Goal: Book appointment/travel/reservation

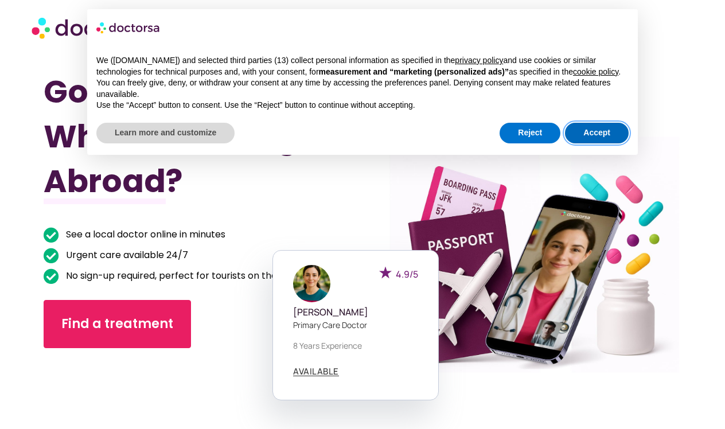
click at [587, 141] on button "Accept" at bounding box center [597, 133] width 64 height 21
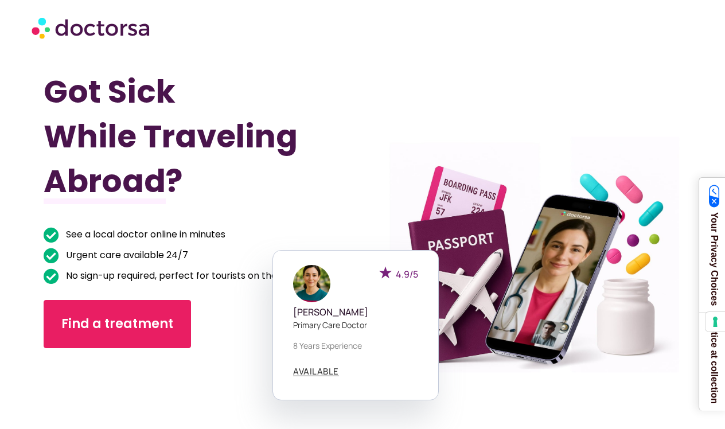
click at [252, 212] on div "Got Sick While Traveling Abroad? See a local doctor online in minutes Urgent ca…" at bounding box center [203, 269] width 319 height 429
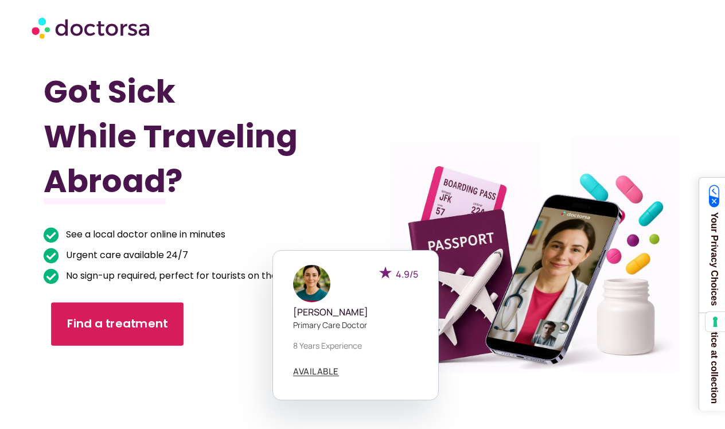
click at [169, 320] on link "Find a treatment" at bounding box center [117, 324] width 132 height 44
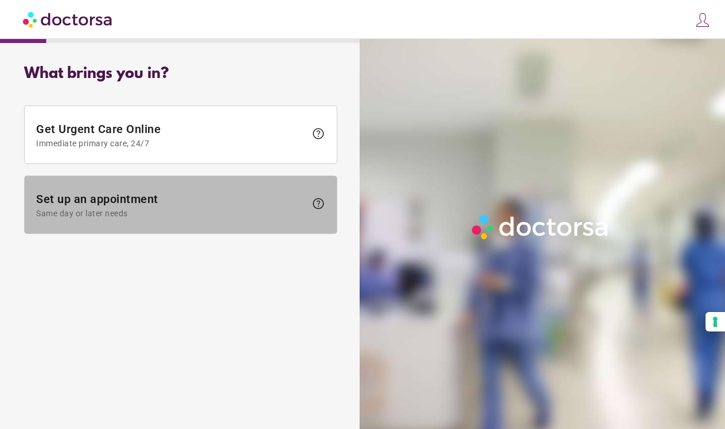
click at [56, 212] on span "Same day or later needs" at bounding box center [171, 213] width 270 height 9
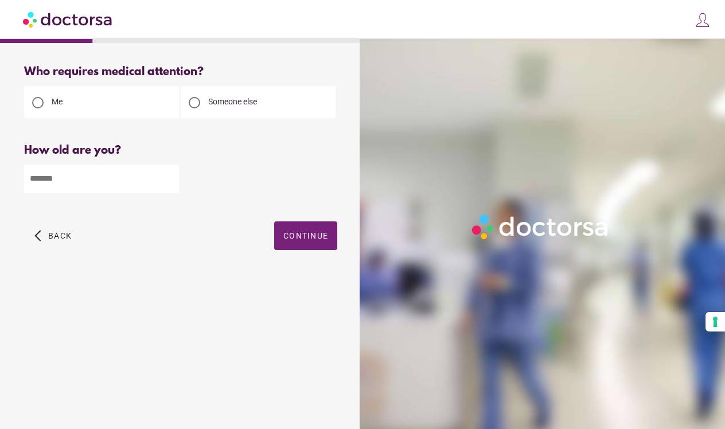
click at [120, 184] on input "number" at bounding box center [101, 179] width 155 height 28
type input "**"
click at [284, 241] on span "button" at bounding box center [305, 235] width 63 height 29
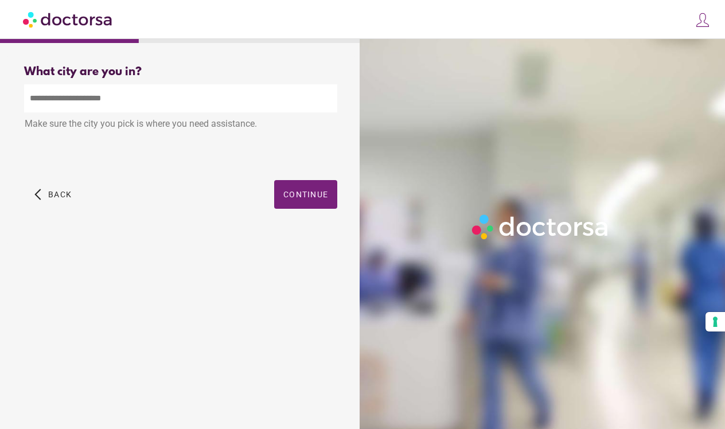
click at [196, 95] on input "text" at bounding box center [180, 98] width 313 height 28
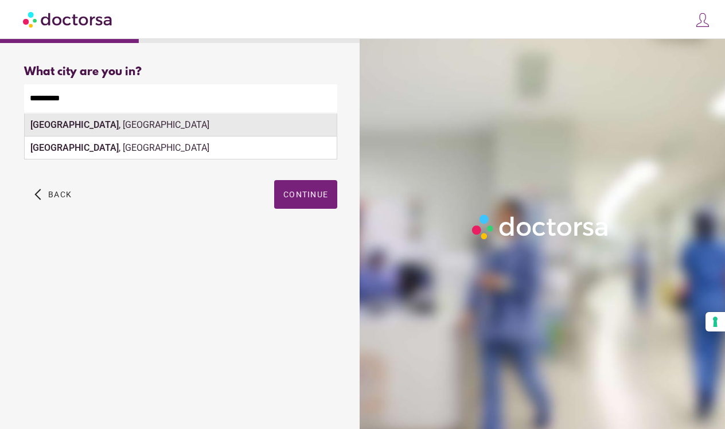
click at [169, 130] on div "Wiesbaden , Germany" at bounding box center [181, 125] width 312 height 23
type input "**********"
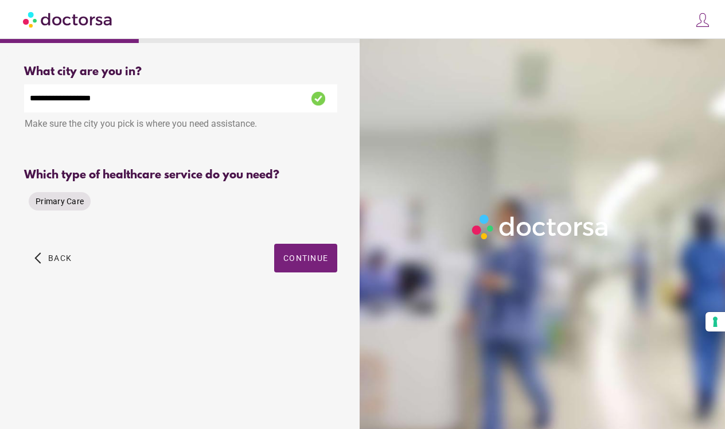
click at [64, 205] on span "Primary Care" at bounding box center [60, 201] width 48 height 9
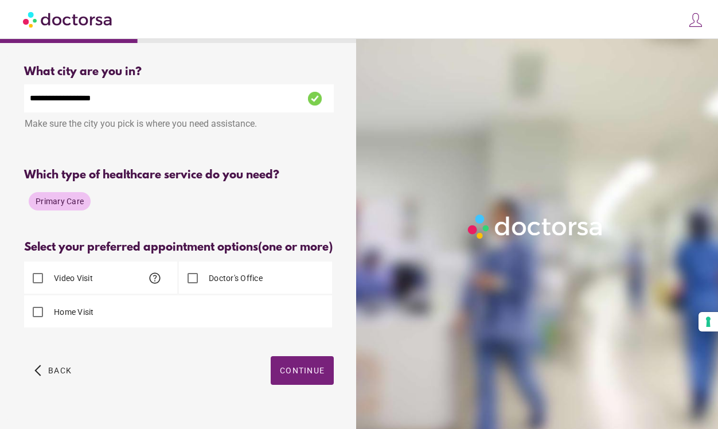
click at [91, 284] on label "Video Visit" at bounding box center [72, 277] width 41 height 11
click at [309, 373] on span "button" at bounding box center [302, 370] width 63 height 29
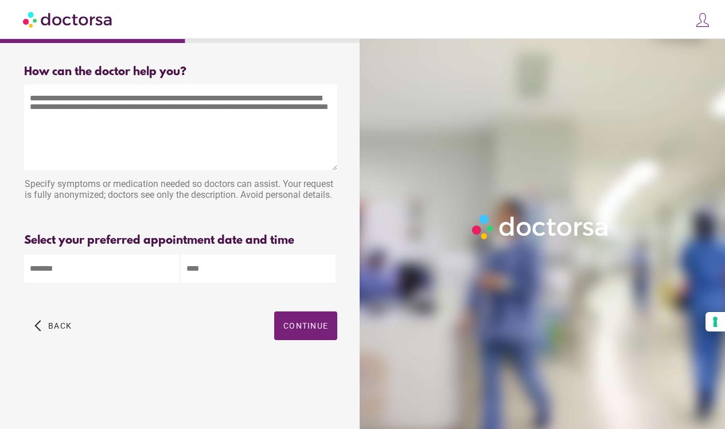
click at [151, 262] on body "**********" at bounding box center [362, 214] width 725 height 429
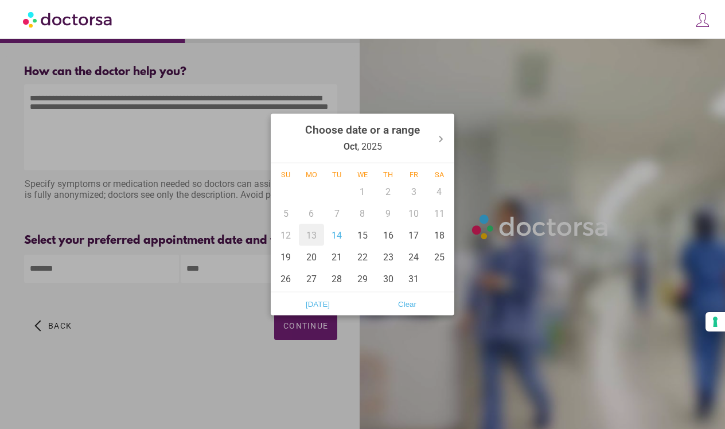
click at [306, 237] on div "13" at bounding box center [312, 235] width 26 height 22
click at [334, 234] on div "14" at bounding box center [337, 235] width 26 height 22
type input "******"
click at [229, 299] on div at bounding box center [362, 214] width 725 height 429
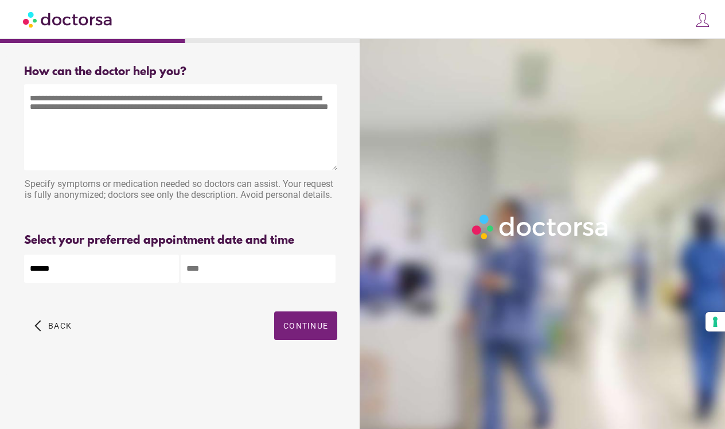
click at [262, 274] on input "text" at bounding box center [258, 269] width 155 height 28
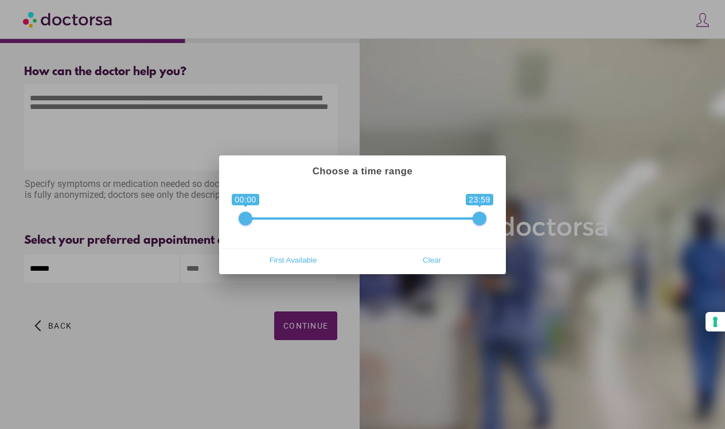
click at [177, 326] on div at bounding box center [362, 214] width 725 height 429
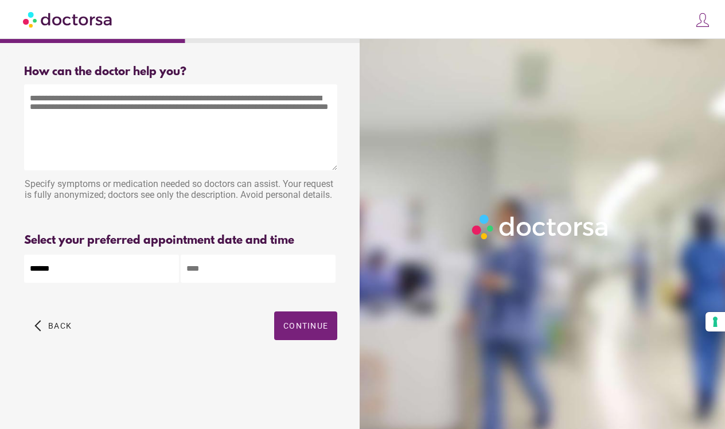
click at [263, 99] on textarea at bounding box center [180, 127] width 313 height 86
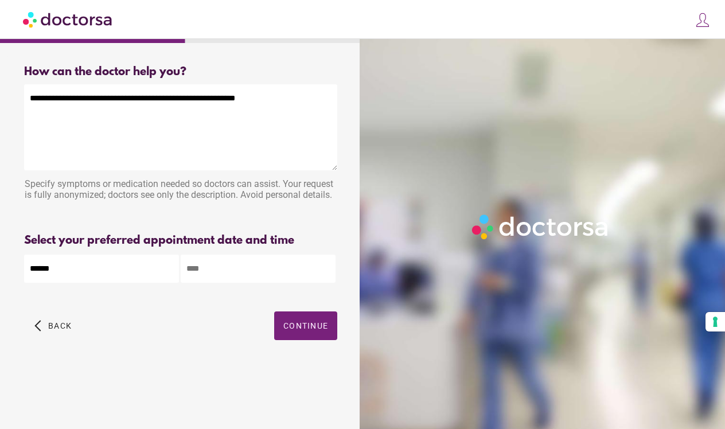
type textarea "**********"
click at [238, 262] on input "text" at bounding box center [258, 269] width 155 height 28
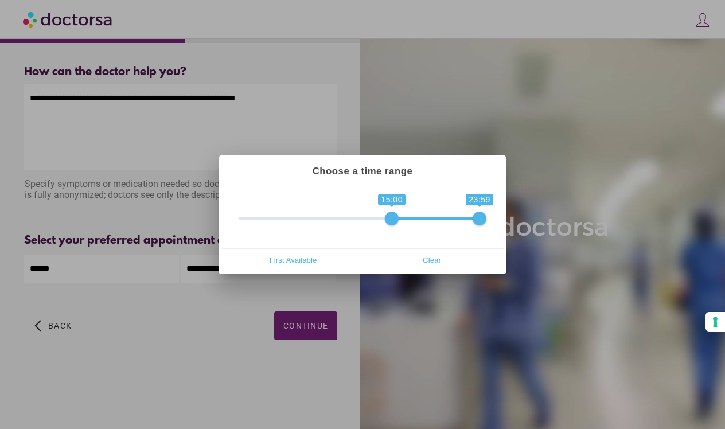
drag, startPoint x: 243, startPoint y: 217, endPoint x: 385, endPoint y: 222, distance: 142.9
click at [385, 222] on span "0 1 15:00 23:59 15:00 — 23:59" at bounding box center [363, 211] width 248 height 29
drag, startPoint x: 473, startPoint y: 221, endPoint x: 415, endPoint y: 221, distance: 57.4
click at [415, 221] on span at bounding box center [421, 219] width 14 height 14
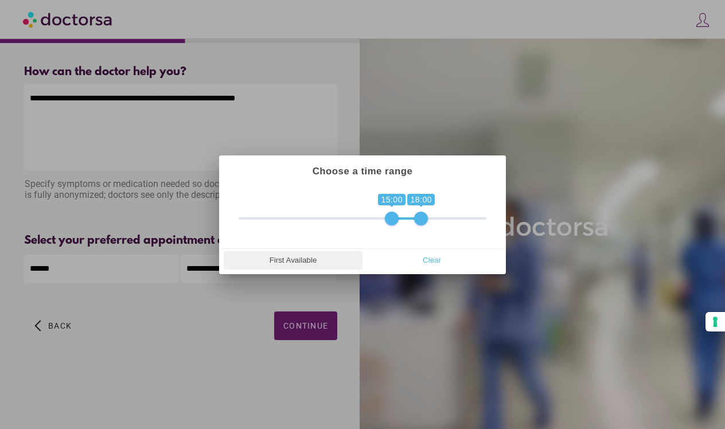
click at [316, 264] on span "First Available" at bounding box center [293, 260] width 132 height 17
type input "**********"
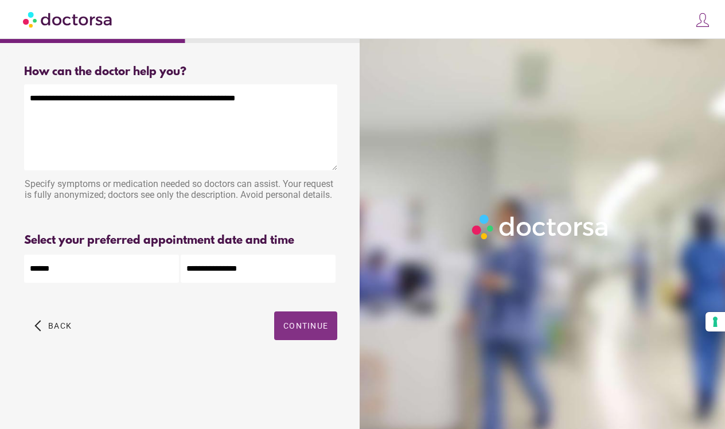
click at [315, 318] on span "button" at bounding box center [305, 325] width 63 height 29
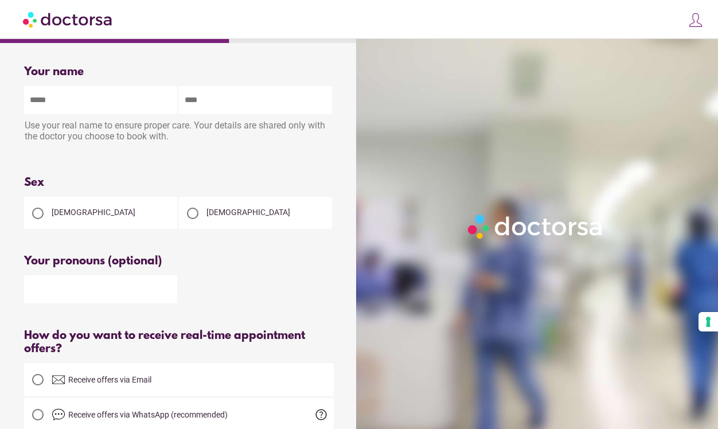
click at [119, 219] on div "Female" at bounding box center [100, 213] width 153 height 32
click at [79, 218] on div "Female" at bounding box center [100, 213] width 153 height 32
click at [60, 217] on span "Female" at bounding box center [94, 212] width 84 height 9
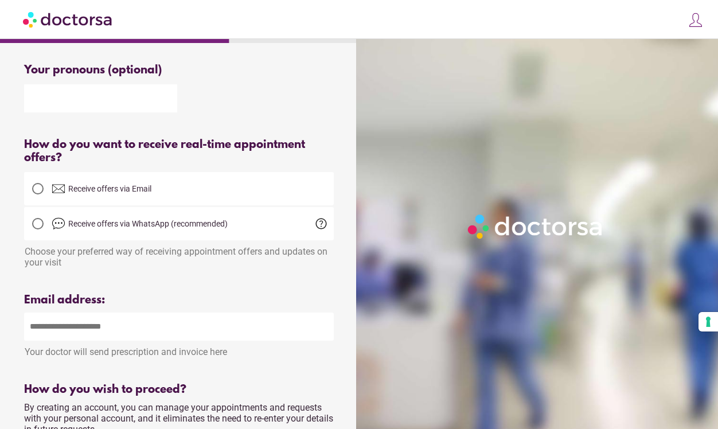
scroll to position [191, 0]
click at [39, 200] on div at bounding box center [37, 188] width 23 height 23
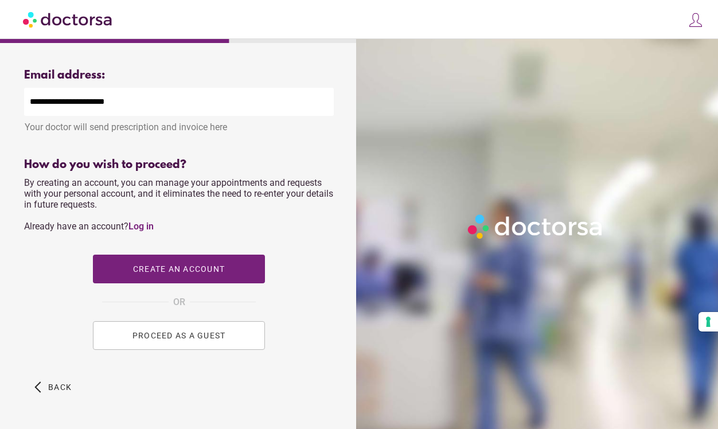
scroll to position [416, 0]
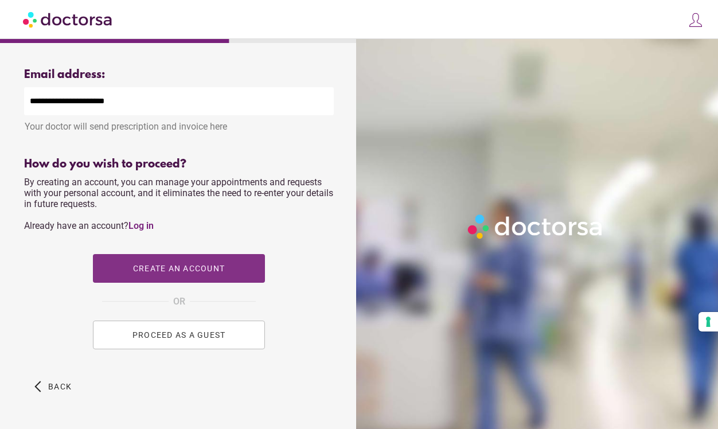
type input "**********"
click at [138, 273] on span "Create an account" at bounding box center [179, 268] width 92 height 9
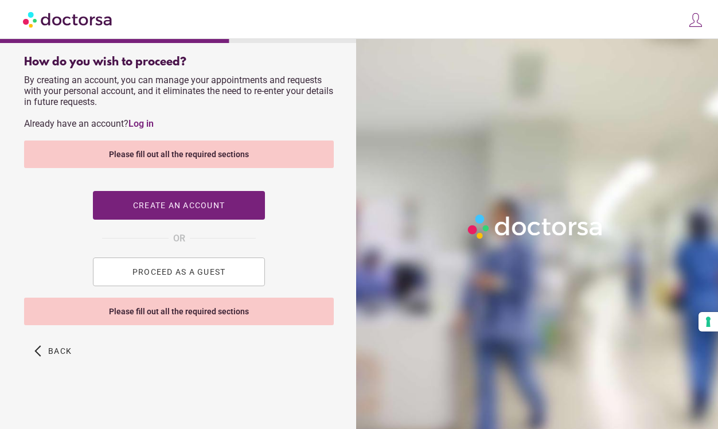
scroll to position [521, 0]
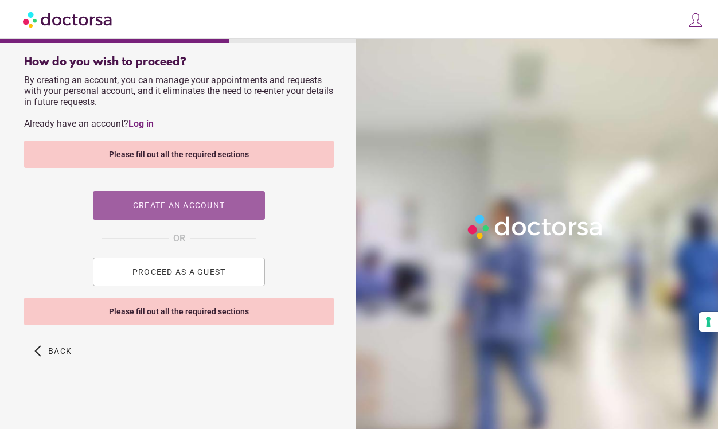
click at [166, 212] on span "button" at bounding box center [179, 205] width 172 height 29
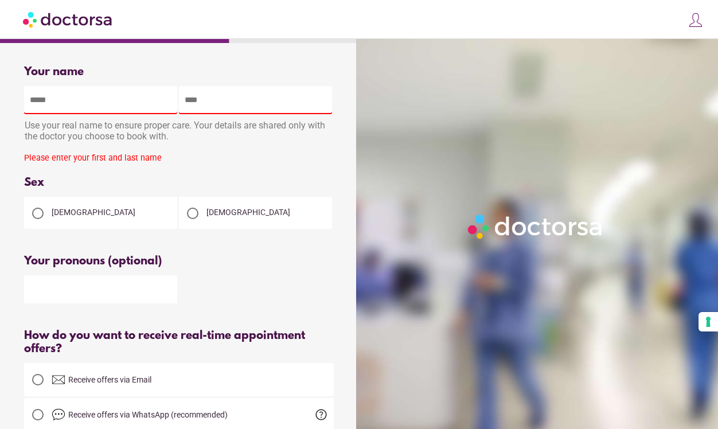
scroll to position [0, 0]
type input "*********"
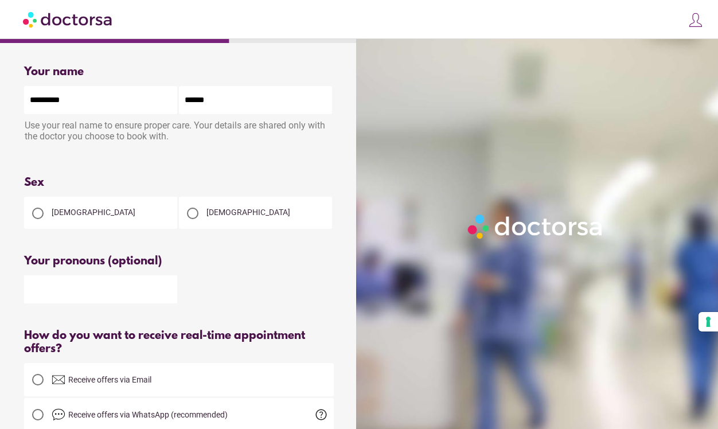
type input "******"
click at [65, 285] on input "text" at bounding box center [100, 289] width 153 height 28
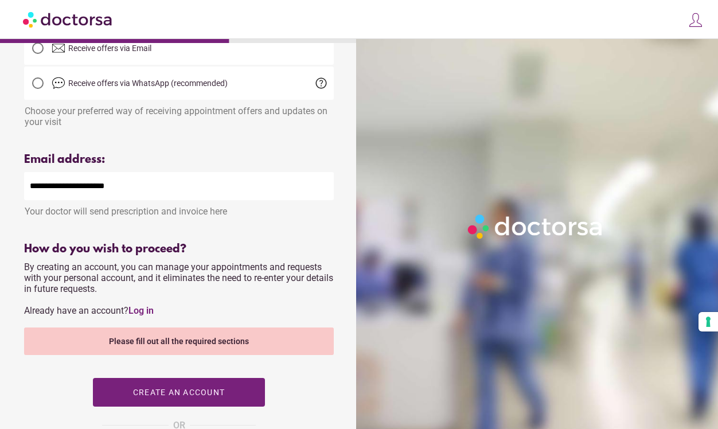
scroll to position [333, 0]
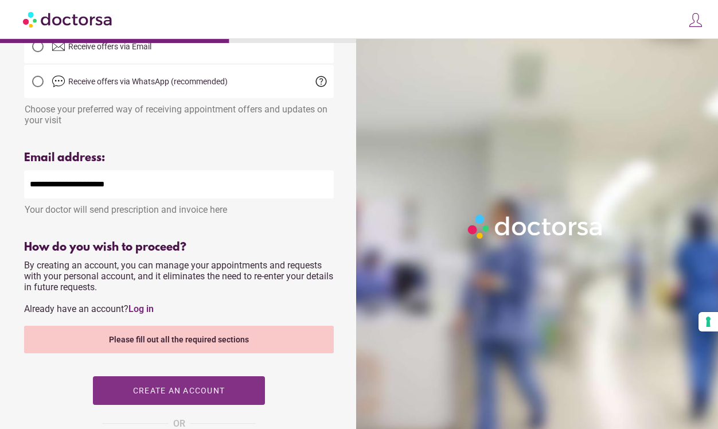
type input "*******"
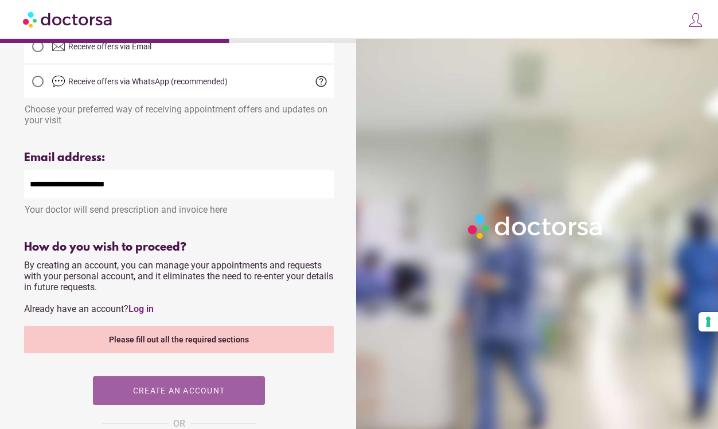
click at [118, 383] on span "button" at bounding box center [179, 390] width 172 height 29
type input "**********"
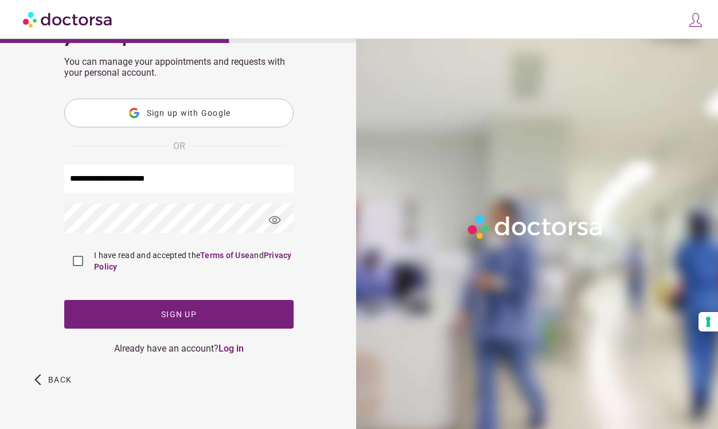
scroll to position [0, 0]
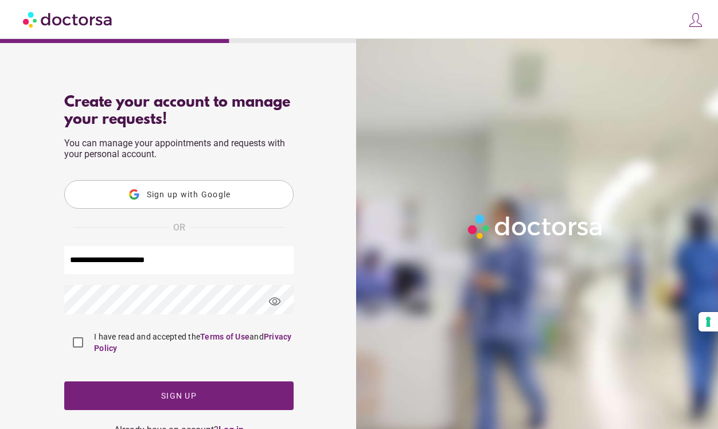
click at [272, 305] on span "visibility" at bounding box center [274, 301] width 31 height 31
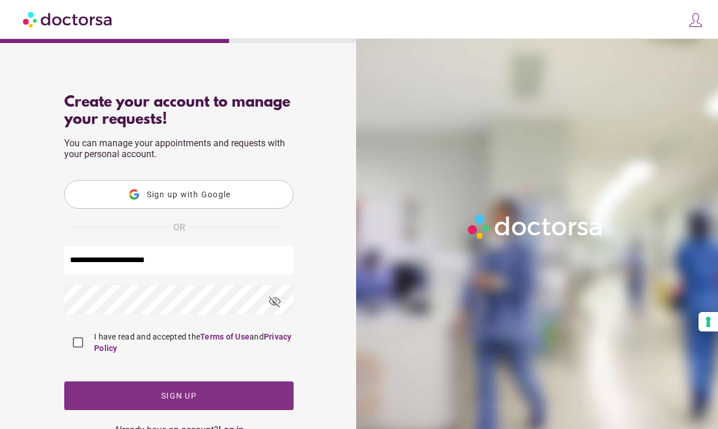
click at [116, 387] on span "button" at bounding box center [178, 395] width 229 height 29
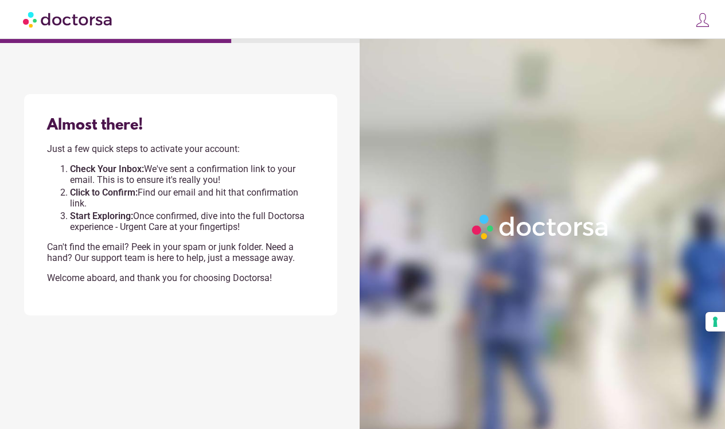
click at [84, 21] on img at bounding box center [68, 19] width 91 height 26
click at [103, 20] on img at bounding box center [68, 19] width 91 height 26
click at [703, 28] on span at bounding box center [700, 22] width 22 height 22
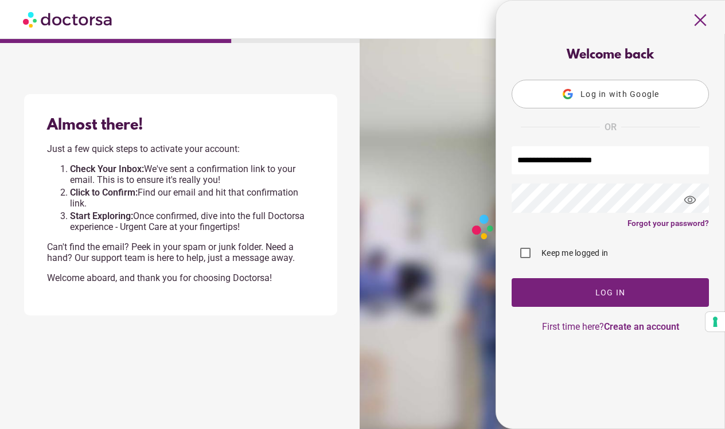
type input "**********"
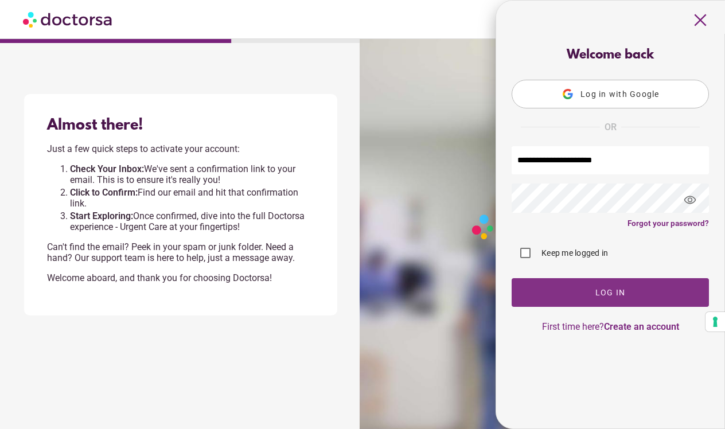
click at [592, 294] on span "button" at bounding box center [610, 292] width 197 height 29
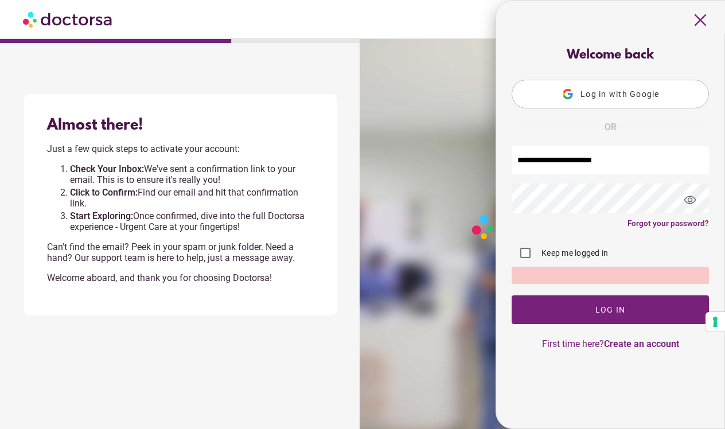
click at [695, 200] on span "visibility" at bounding box center [690, 200] width 31 height 31
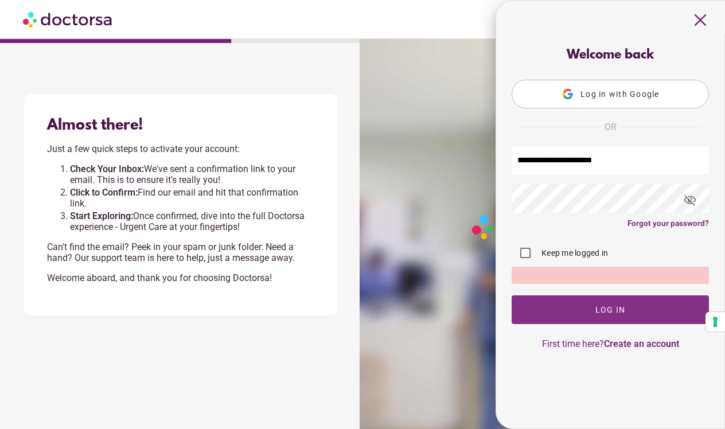
click at [580, 302] on span "button" at bounding box center [610, 309] width 197 height 29
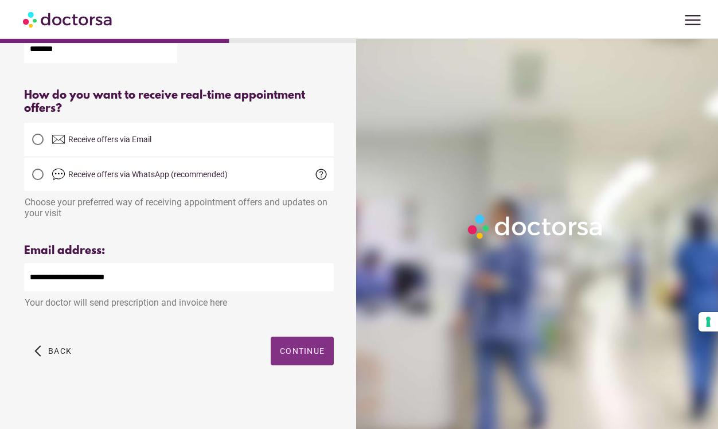
scroll to position [244, 0]
click at [303, 361] on span "button" at bounding box center [302, 351] width 63 height 29
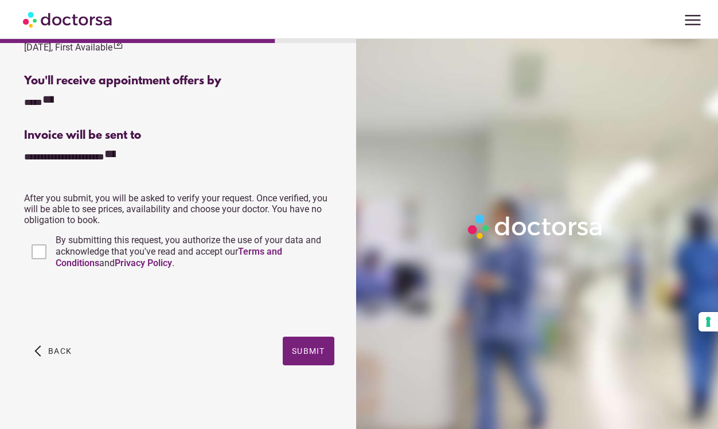
scroll to position [414, 0]
click at [307, 342] on span "button" at bounding box center [309, 351] width 52 height 29
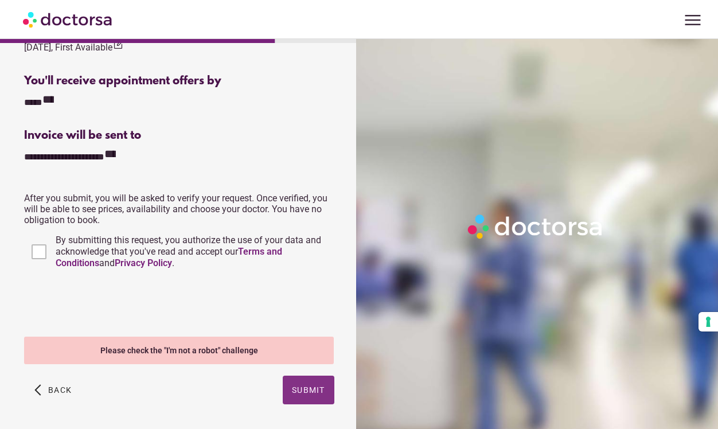
click at [321, 400] on span "button" at bounding box center [309, 390] width 52 height 29
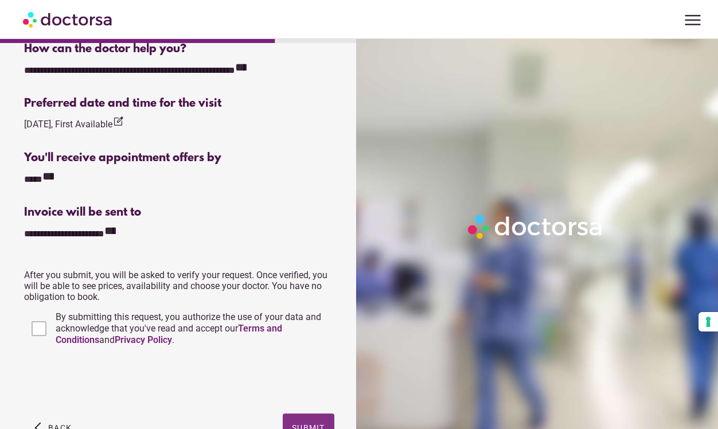
scroll to position [332, 0]
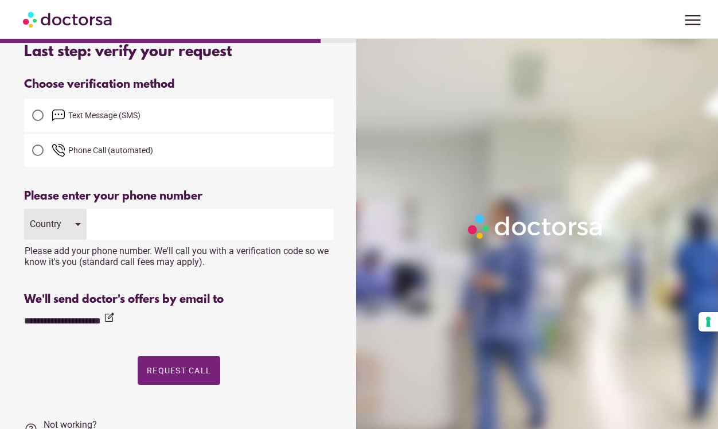
scroll to position [43, 0]
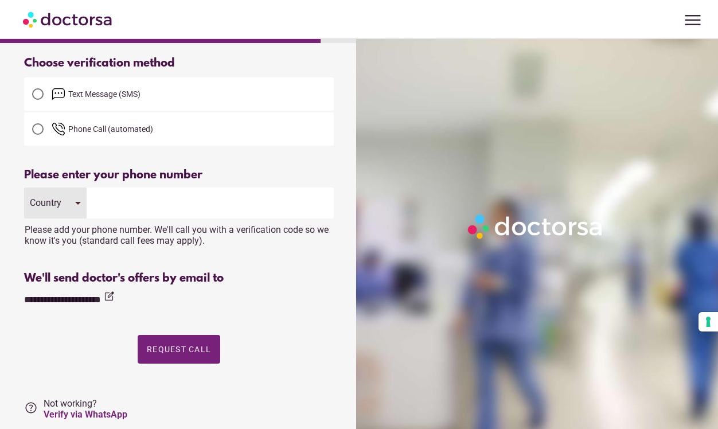
click at [115, 91] on span "Text Message (SMS)" at bounding box center [104, 93] width 72 height 9
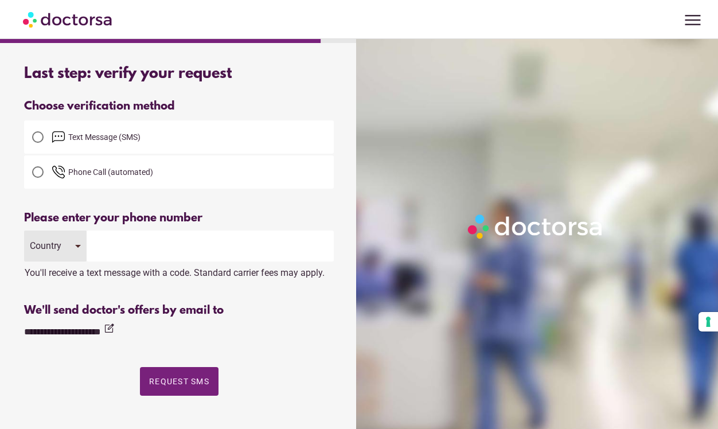
click at [66, 243] on div "Country" at bounding box center [55, 246] width 63 height 31
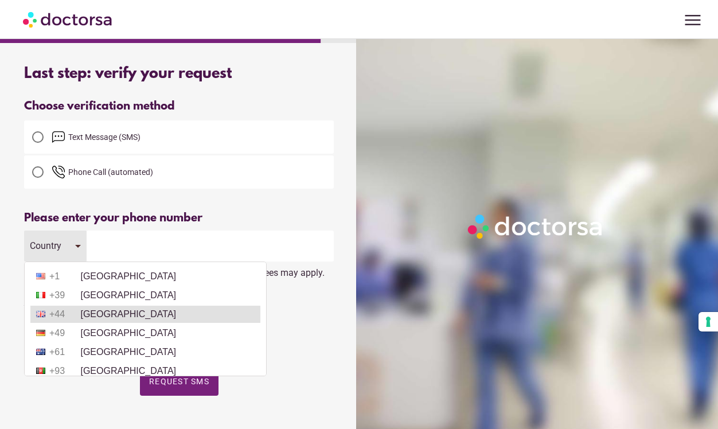
click at [77, 309] on span "+44" at bounding box center [63, 314] width 29 height 10
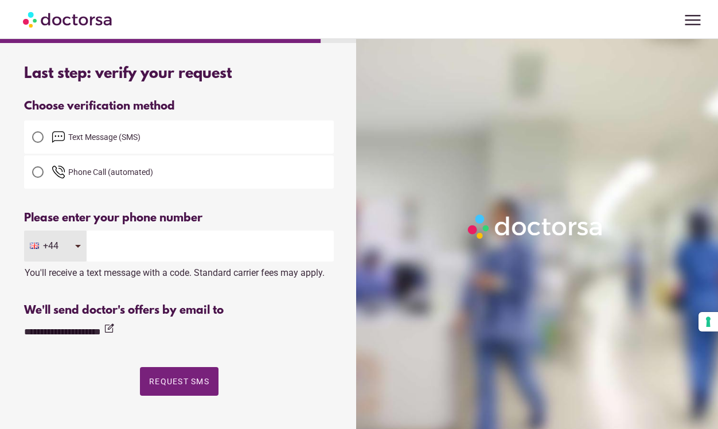
click at [116, 243] on input "tel" at bounding box center [210, 246] width 247 height 31
type input "**********"
click at [169, 377] on span "Request SMS" at bounding box center [179, 381] width 60 height 9
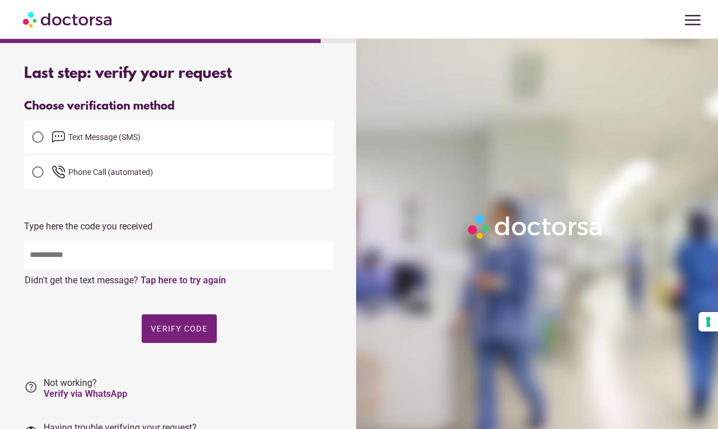
click at [155, 247] on input "text" at bounding box center [179, 255] width 310 height 28
type input "*****"
click at [196, 335] on span "button" at bounding box center [179, 328] width 75 height 29
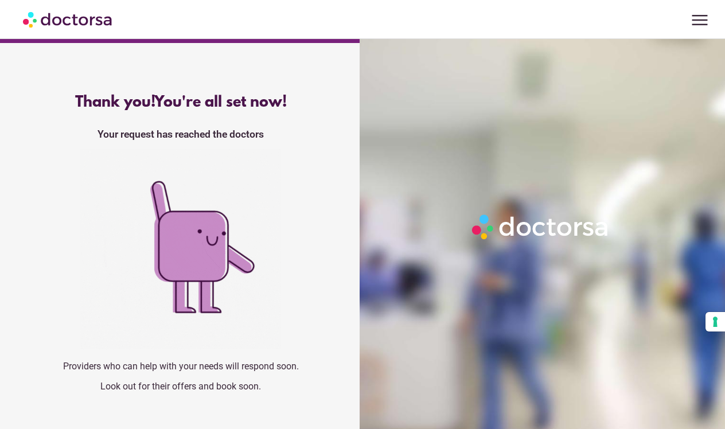
click at [102, 21] on img at bounding box center [68, 19] width 91 height 26
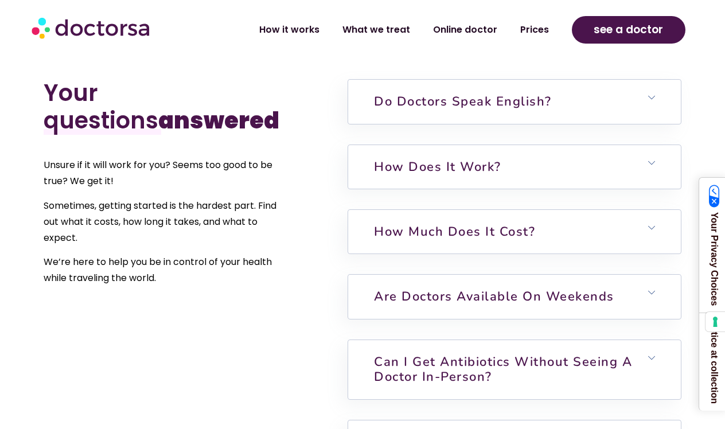
scroll to position [2637, 0]
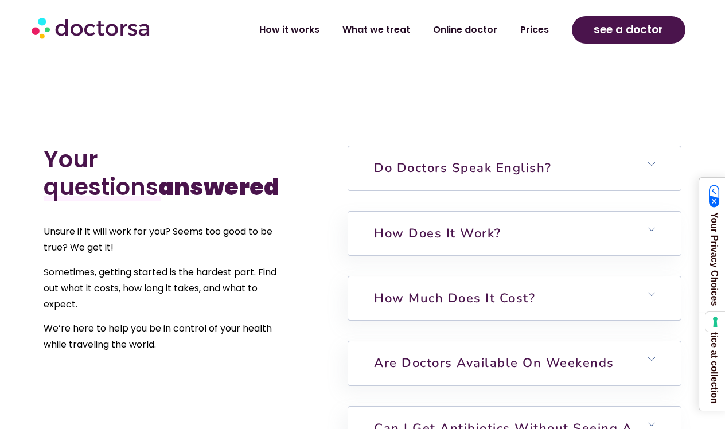
click at [406, 150] on h6 "Do doctors speak English?" at bounding box center [514, 168] width 333 height 44
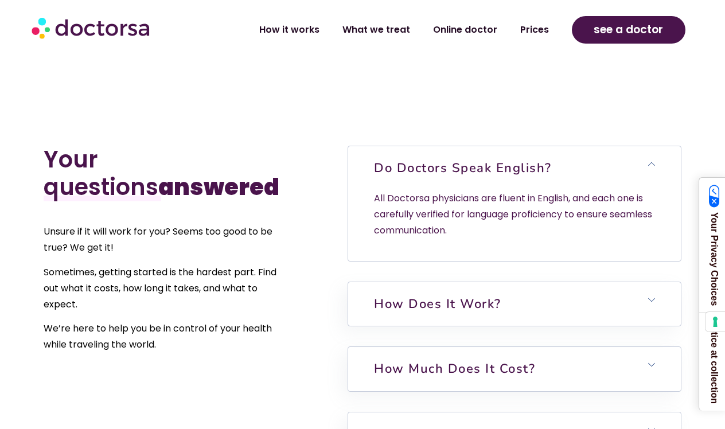
click at [404, 151] on h6 "Do doctors speak English?" at bounding box center [514, 168] width 333 height 44
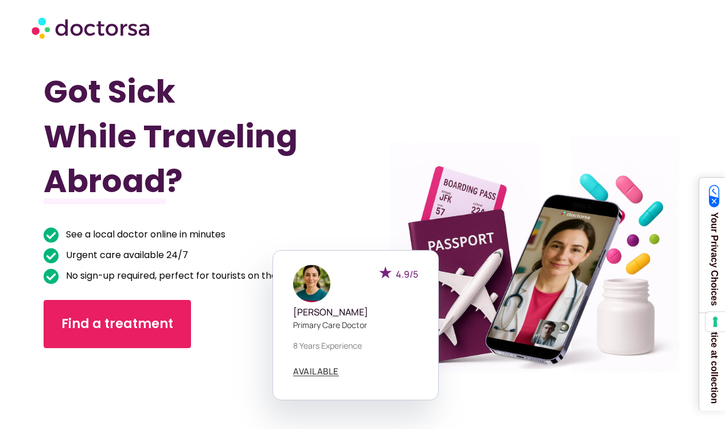
scroll to position [0, 0]
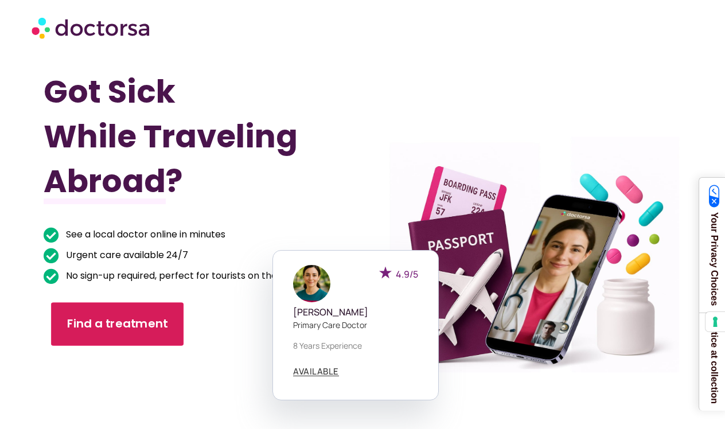
click at [75, 307] on link "Find a treatment" at bounding box center [117, 324] width 132 height 44
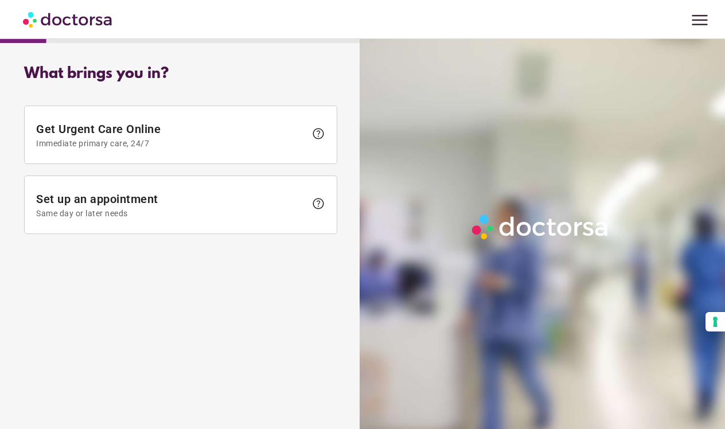
click at [73, 22] on img at bounding box center [68, 19] width 91 height 26
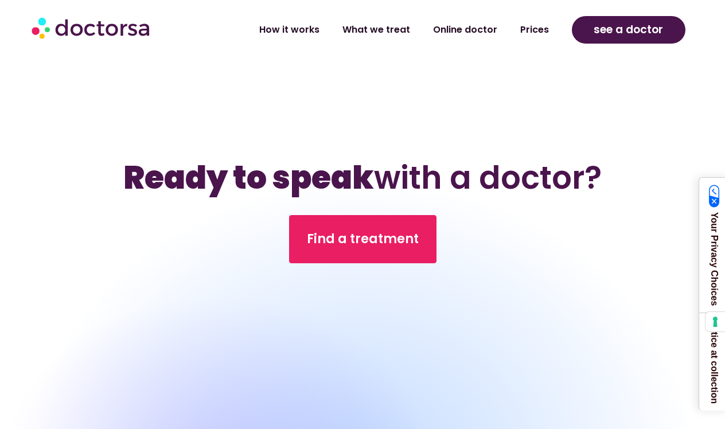
scroll to position [3609, 0]
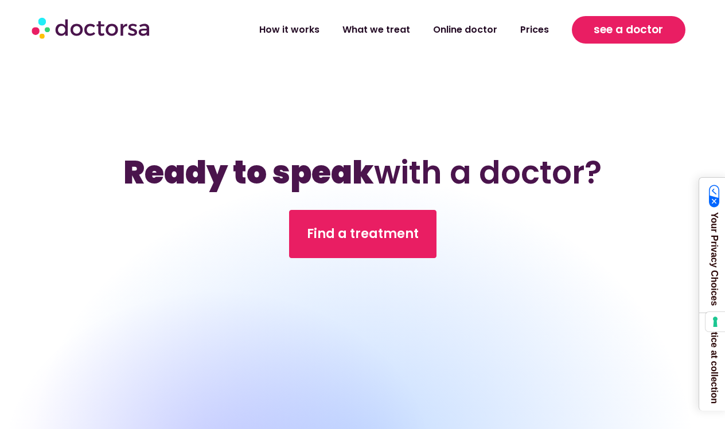
click at [603, 40] on link "see a doctor" at bounding box center [629, 30] width 114 height 28
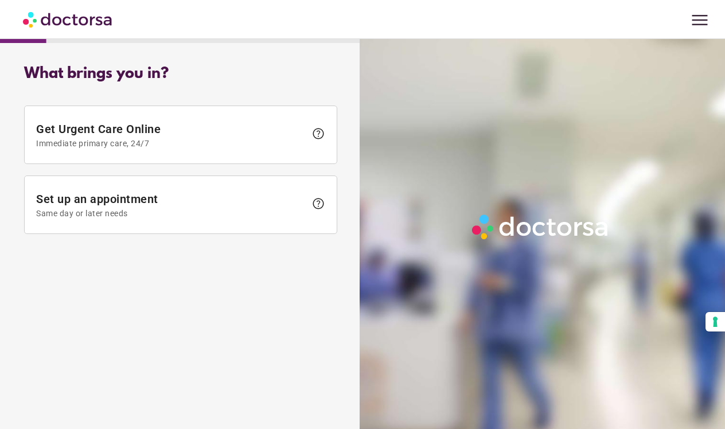
click at [720, 322] on button "Your consent preferences for tracking technologies" at bounding box center [715, 322] width 20 height 20
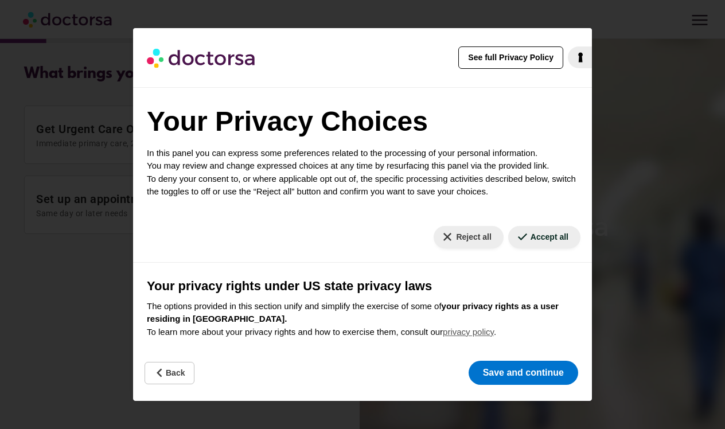
click at [60, 251] on div "See full Privacy Policy Privacy Policy Your Privacy Choices In this panel you c…" at bounding box center [362, 214] width 725 height 429
click at [181, 374] on button "Back" at bounding box center [170, 373] width 50 height 22
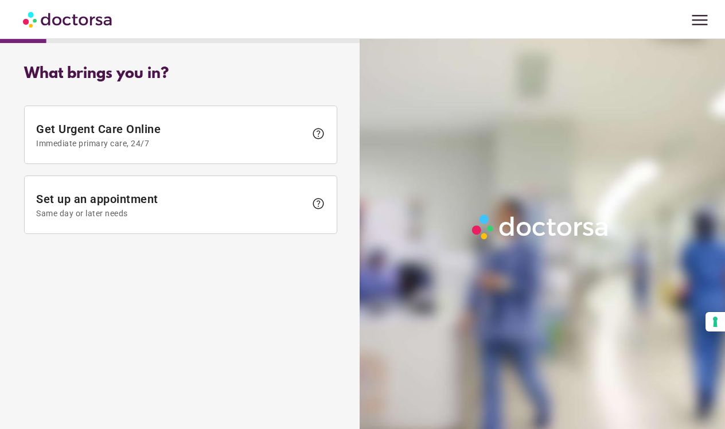
click at [65, 15] on img at bounding box center [68, 19] width 91 height 26
